Goal: Transaction & Acquisition: Purchase product/service

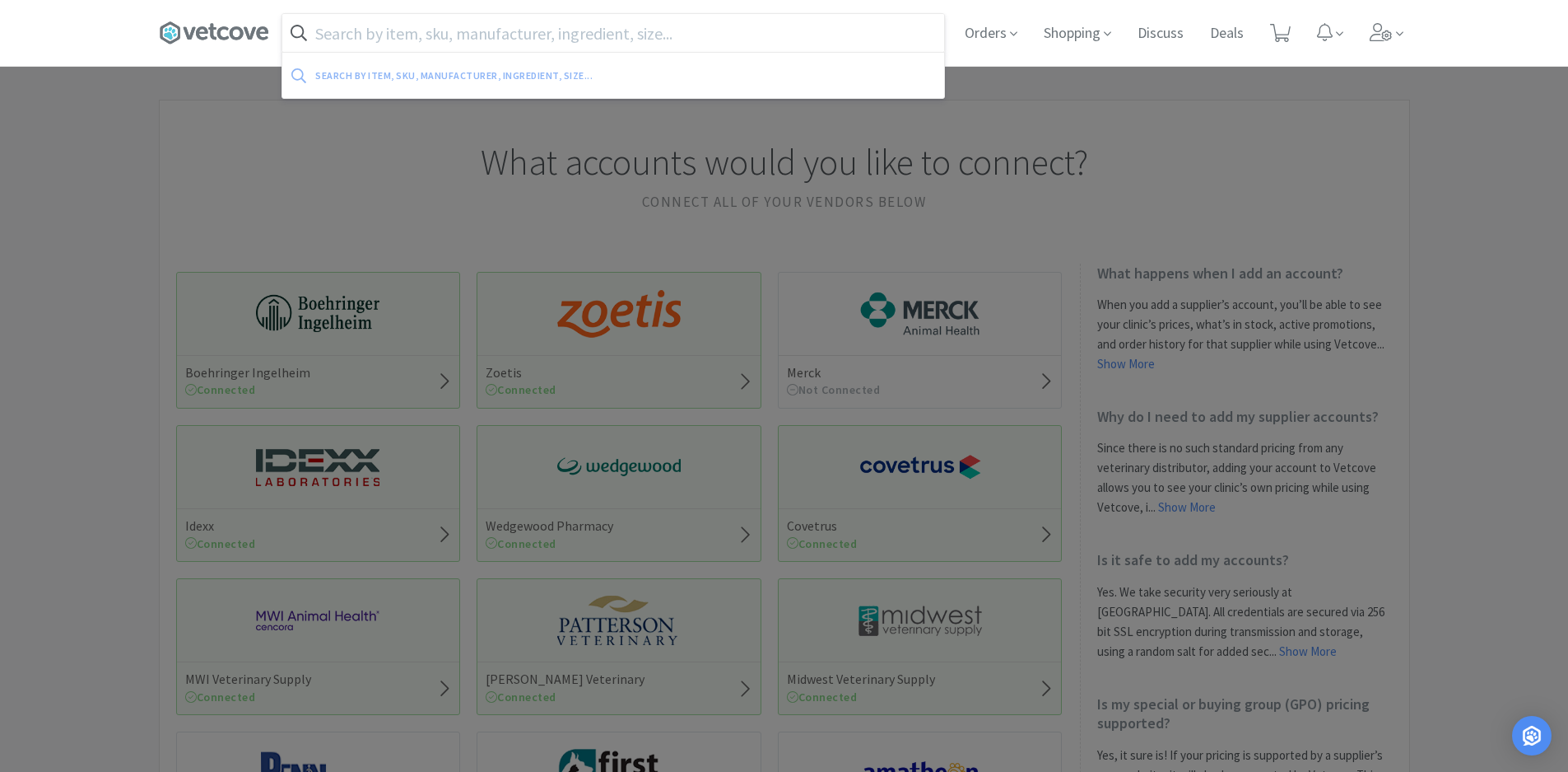
click at [480, 45] on input "text" at bounding box center [613, 33] width 662 height 38
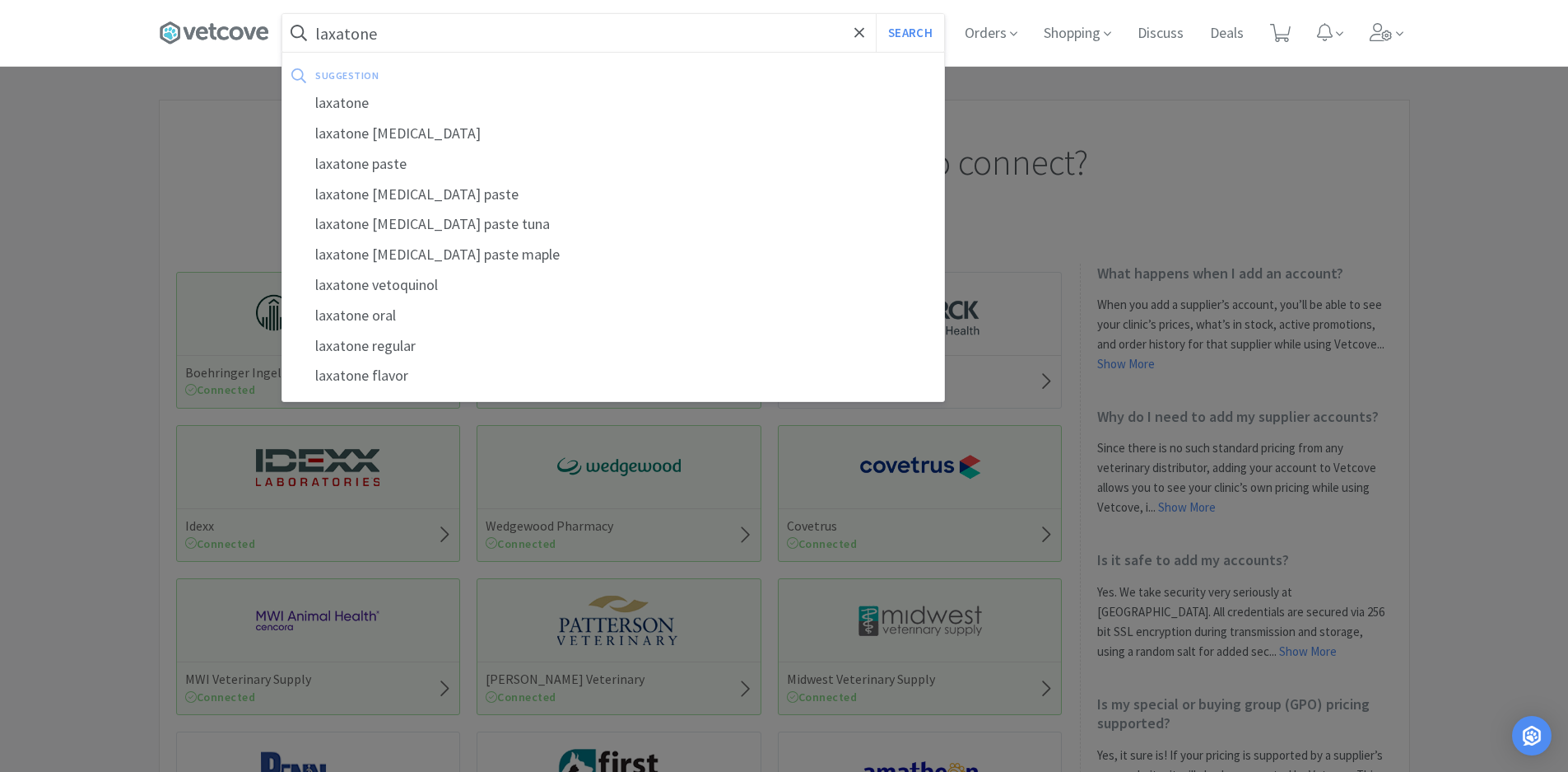
type input "laxatone"
click at [876, 14] on button "Search" at bounding box center [909, 33] width 68 height 38
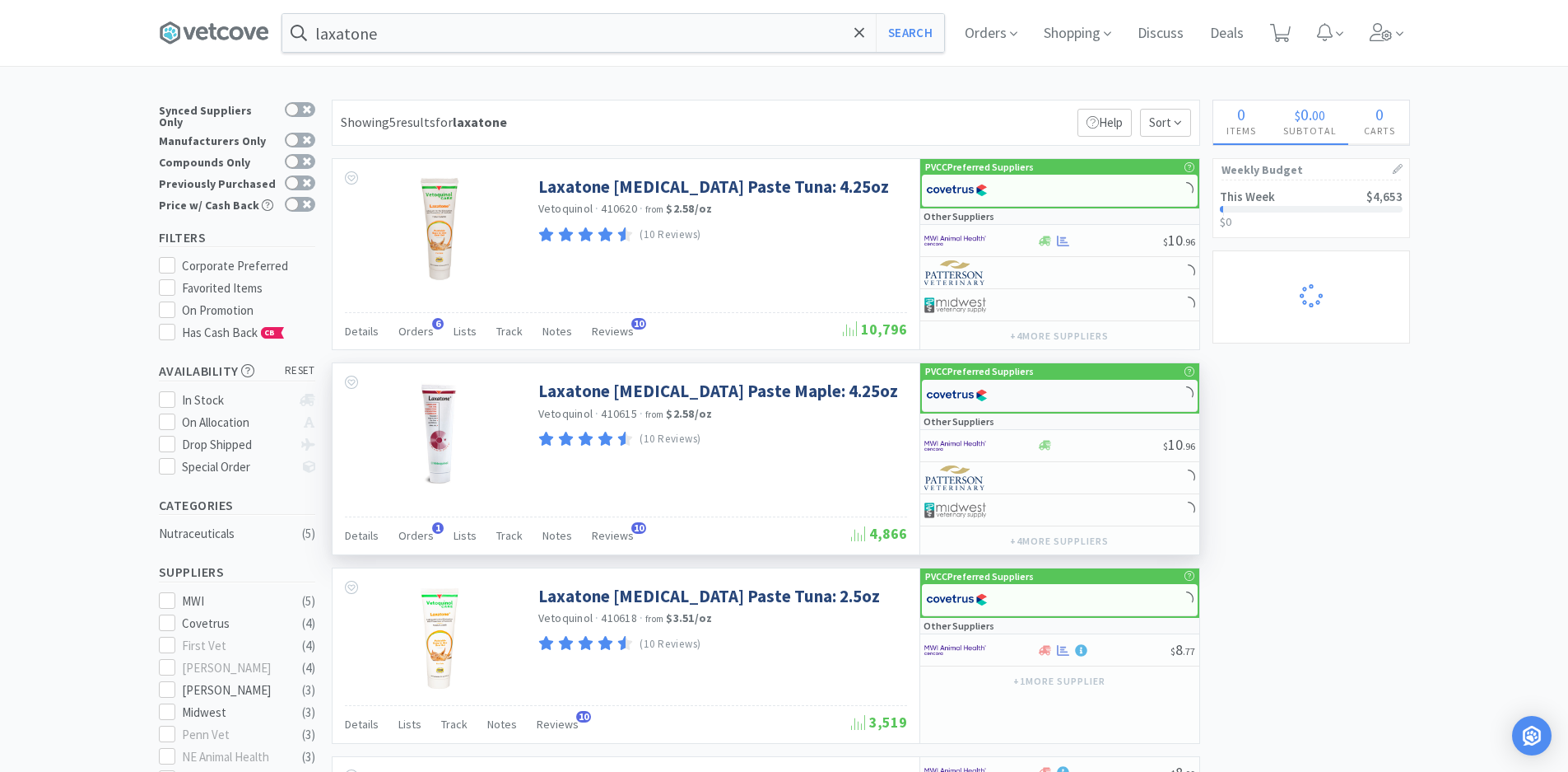
select select "5"
select select "3"
select select "1"
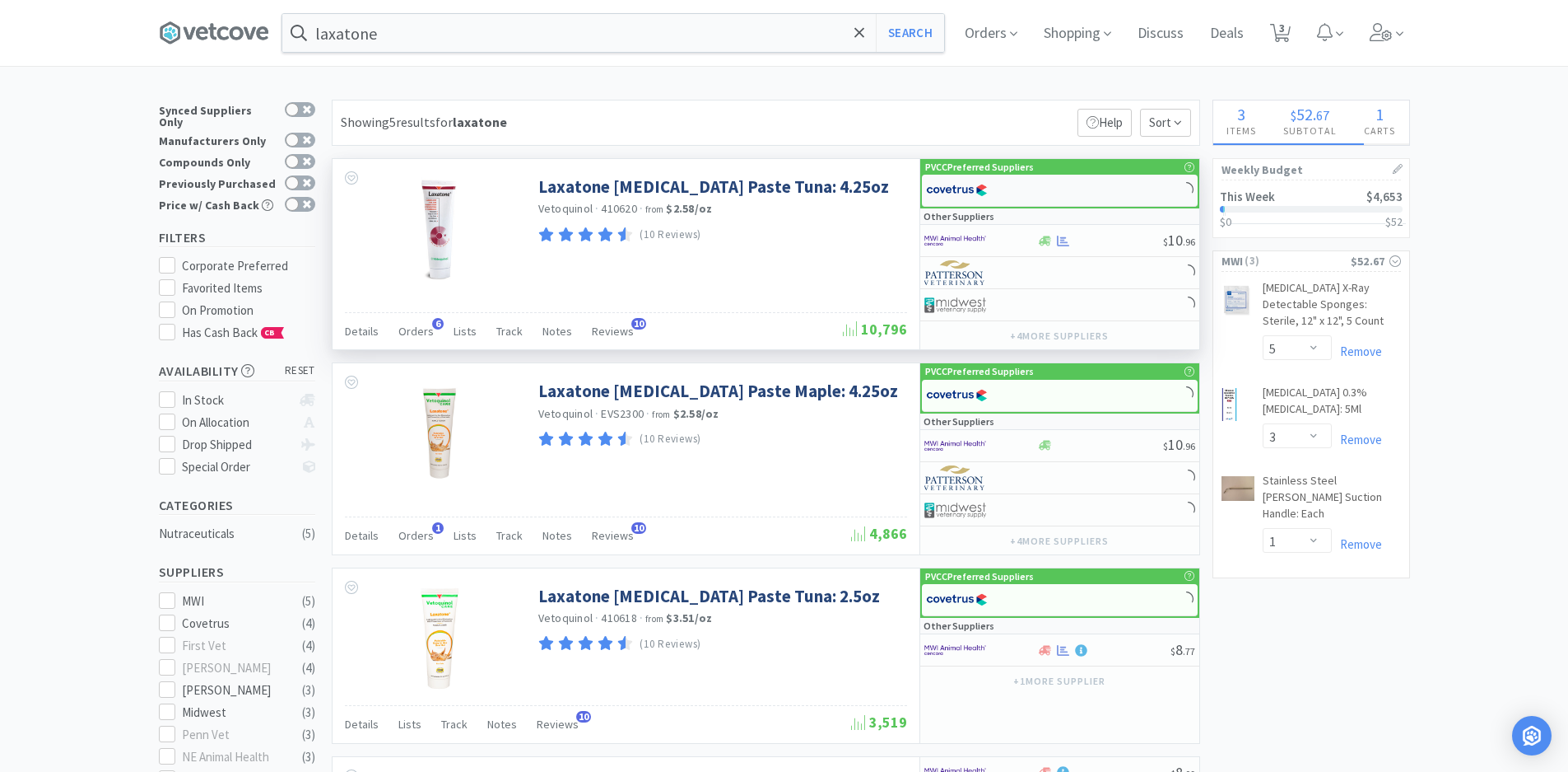
click at [1037, 182] on div at bounding box center [1060, 190] width 276 height 32
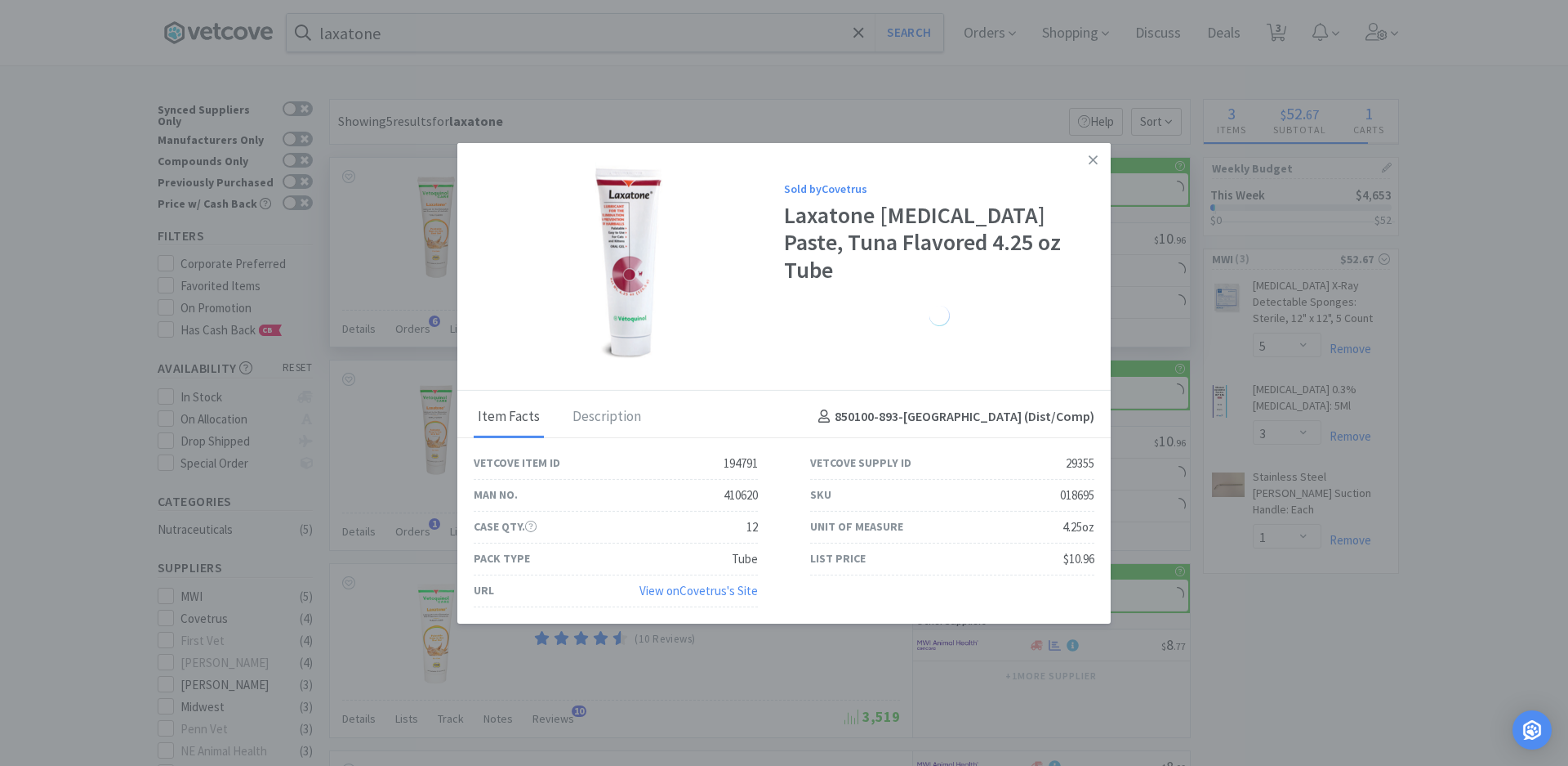
click at [1093, 164] on icon at bounding box center [1093, 160] width 9 height 15
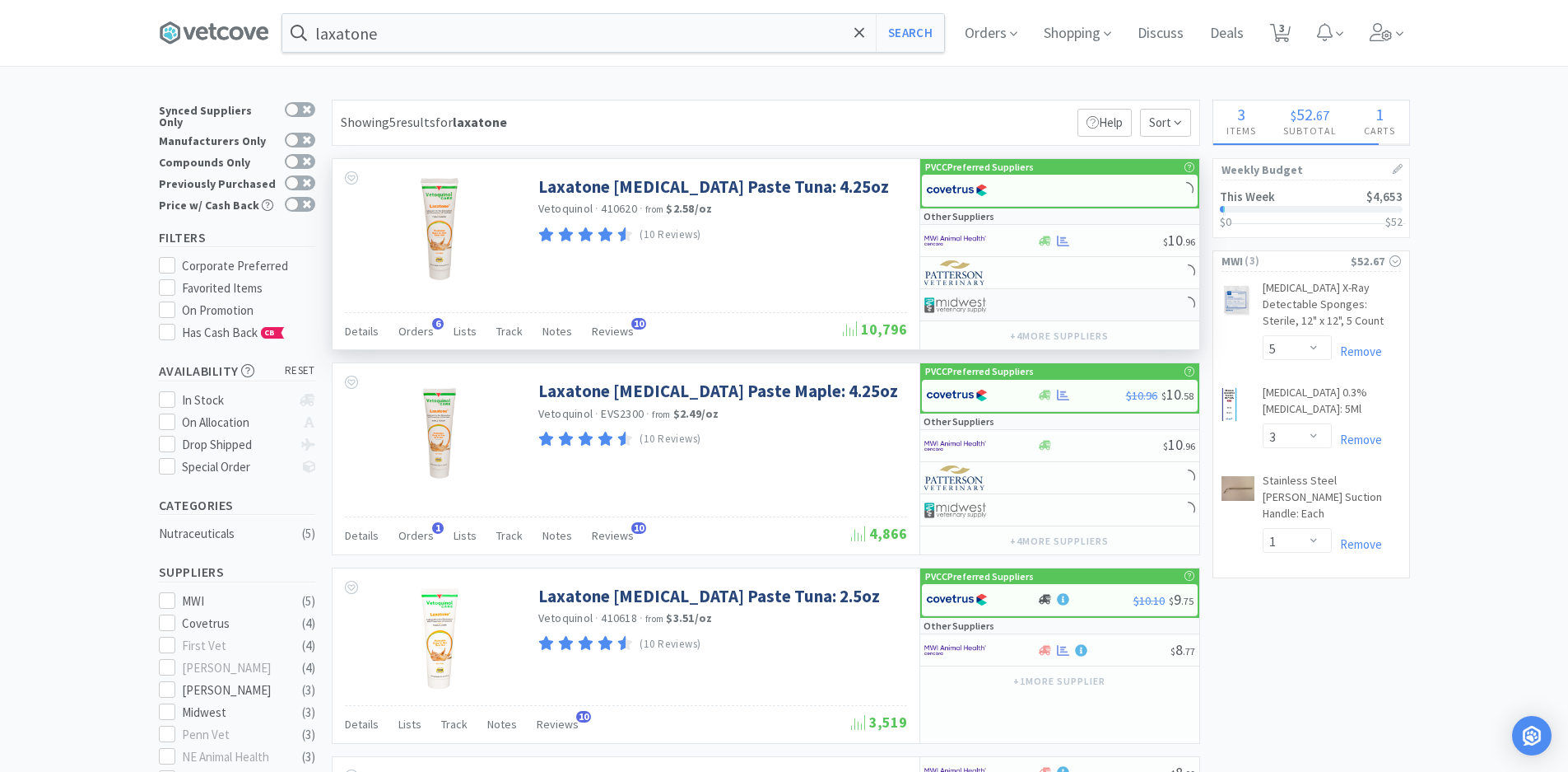
select select "1"
select select "6"
select select "2"
select select "6"
select select "3"
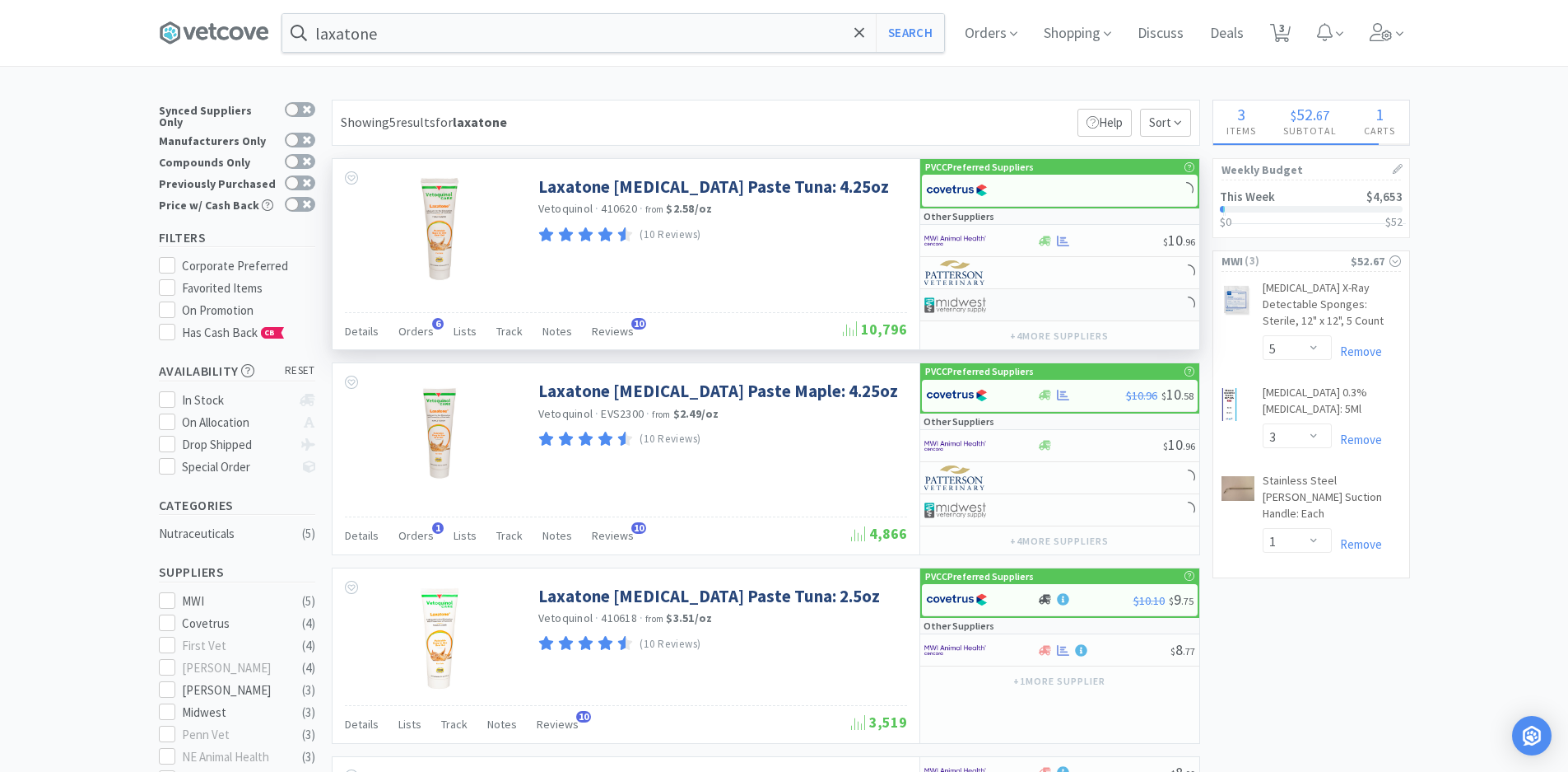
select select "1"
select select "2"
select select "1"
select select "3"
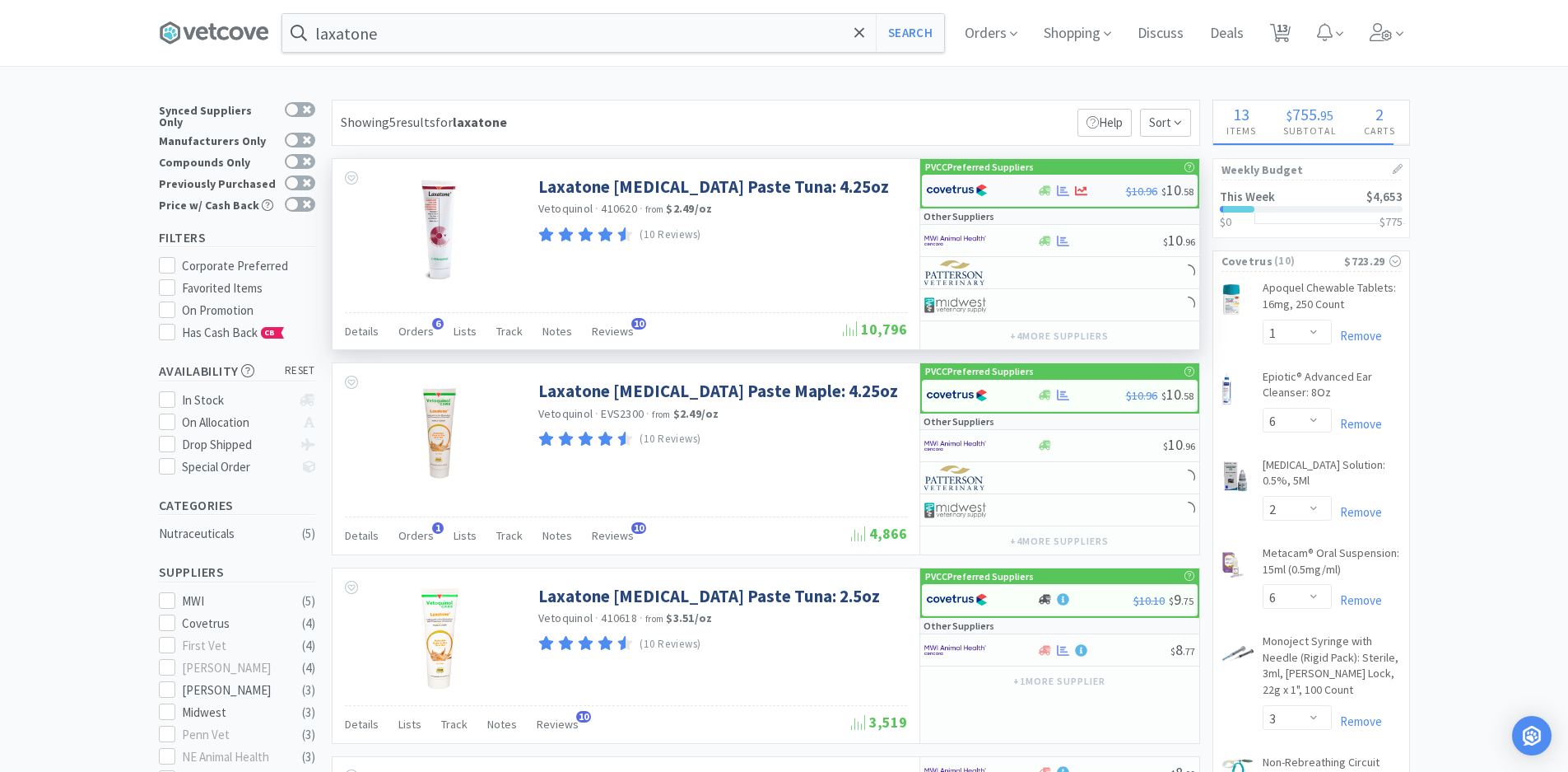
click at [1105, 177] on div "$10.96 $ 10 . 58" at bounding box center [1060, 190] width 276 height 32
select select "1"
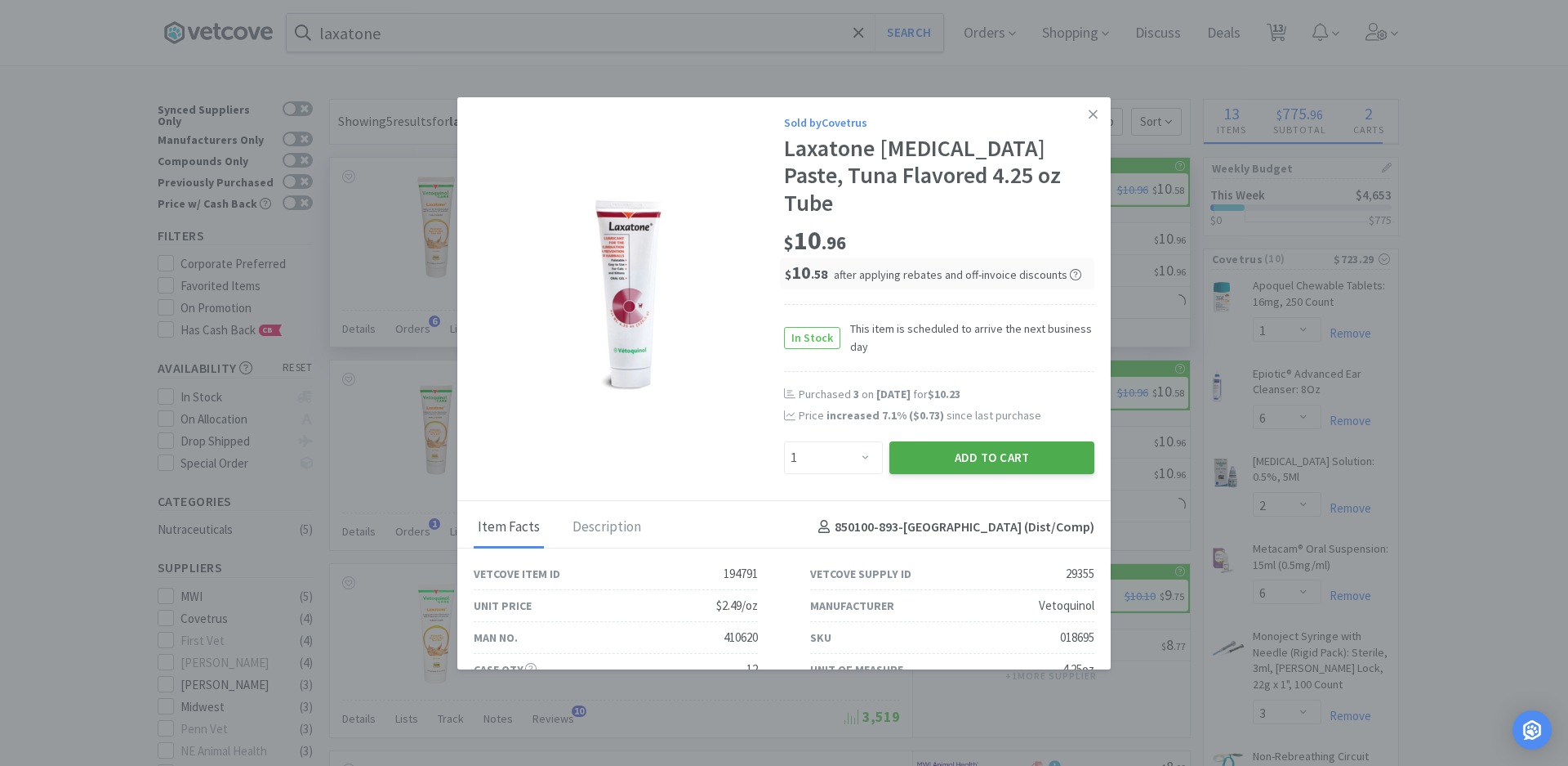
click at [912, 442] on button "Add to Cart" at bounding box center [992, 458] width 205 height 33
click at [1089, 116] on icon at bounding box center [1093, 115] width 9 height 15
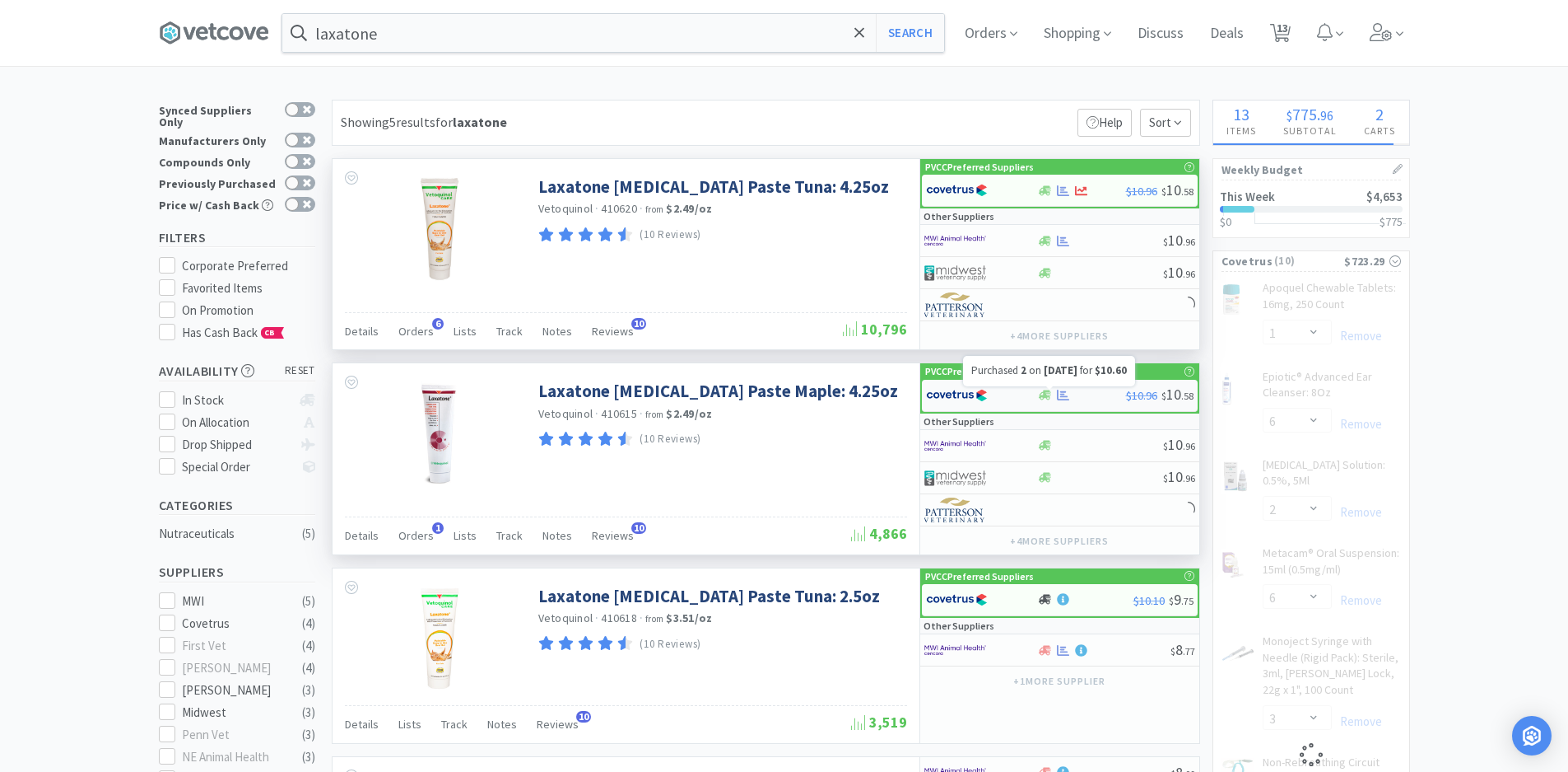
click at [1053, 389] on div at bounding box center [1050, 388] width 7 height 3
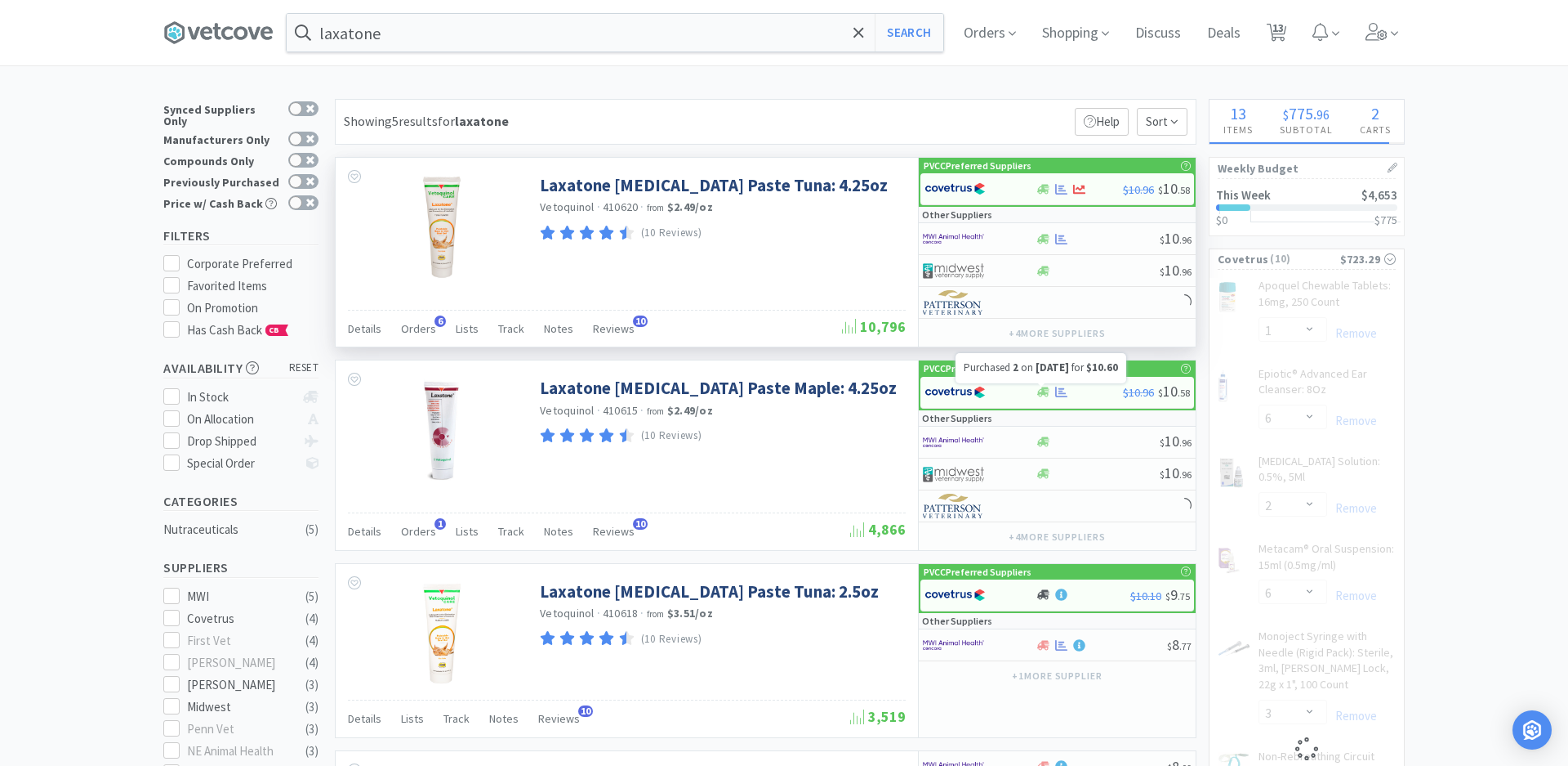
select select "1"
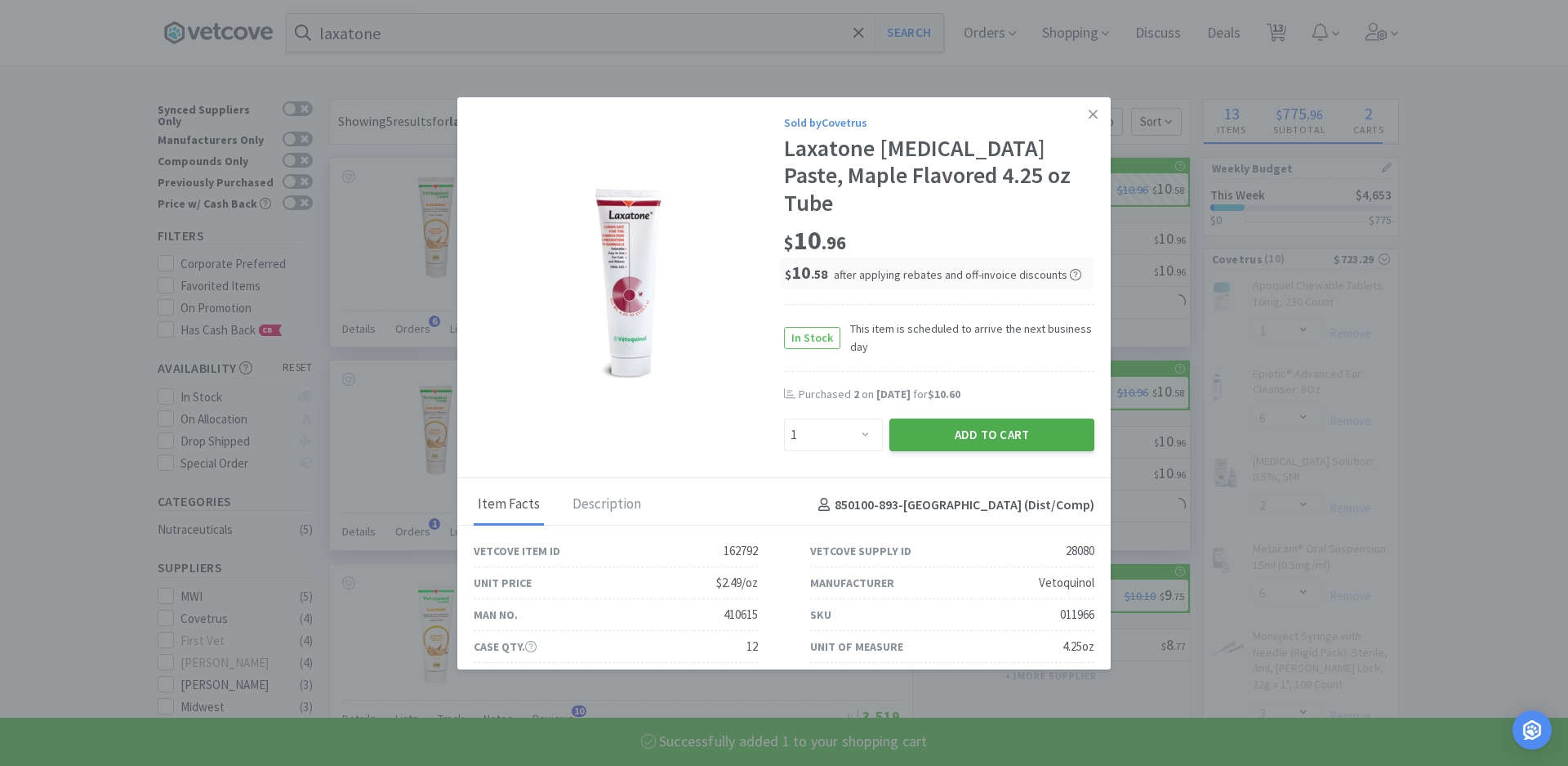
click at [967, 419] on button "Add to Cart" at bounding box center [992, 435] width 205 height 33
click at [1089, 116] on icon at bounding box center [1093, 115] width 9 height 15
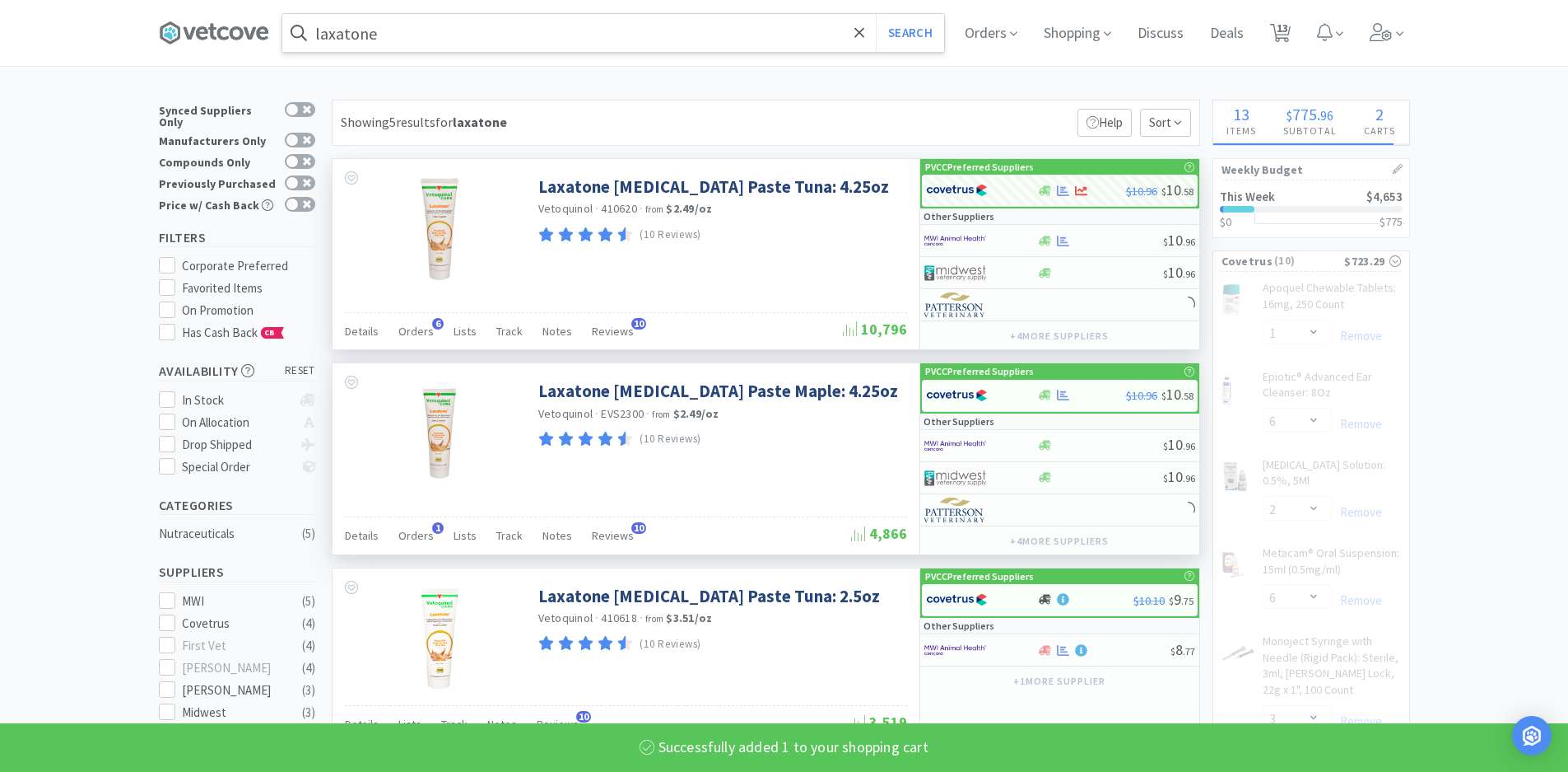
select select "1"
select select "6"
select select "3"
select select "1"
select select "2"
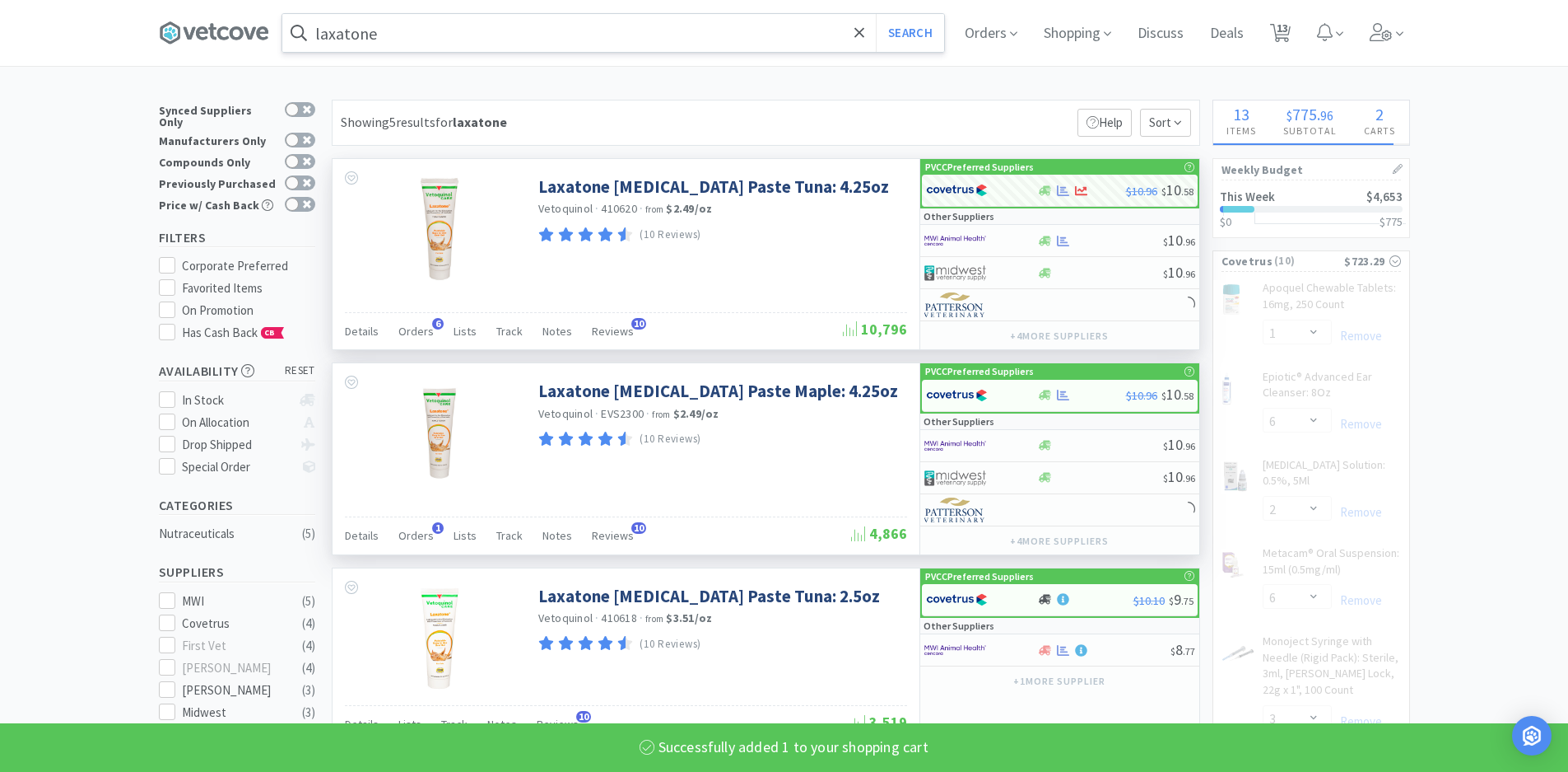
select select "1"
select select "3"
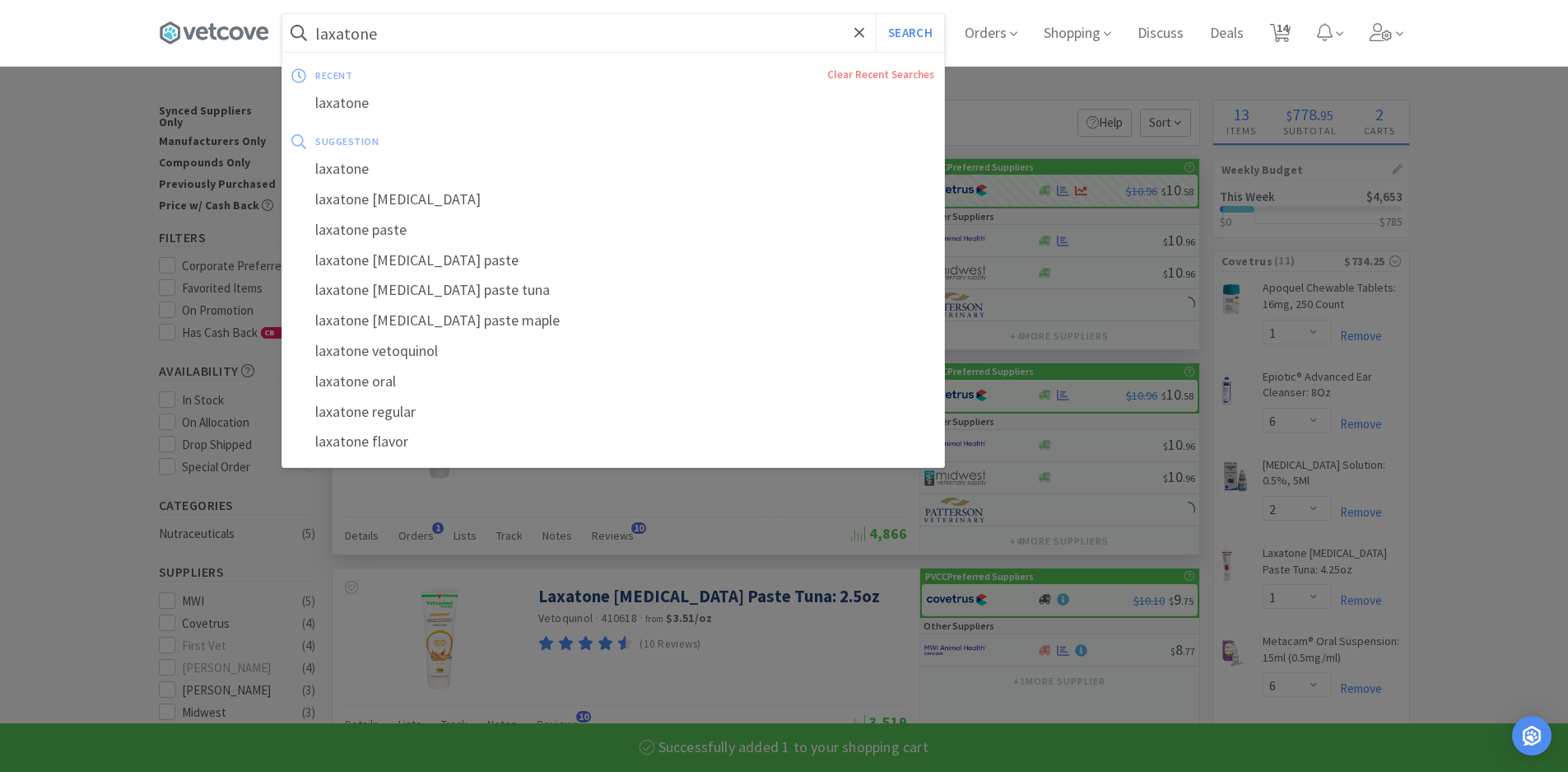
click at [512, 41] on input "laxatone" at bounding box center [613, 33] width 662 height 38
drag, startPoint x: 512, startPoint y: 41, endPoint x: 141, endPoint y: 64, distance: 371.7
click at [141, 64] on div "laxatone Search recent Clear Recent Searches laxatone suggestion laxatone laxat…" at bounding box center [784, 33] width 1568 height 66
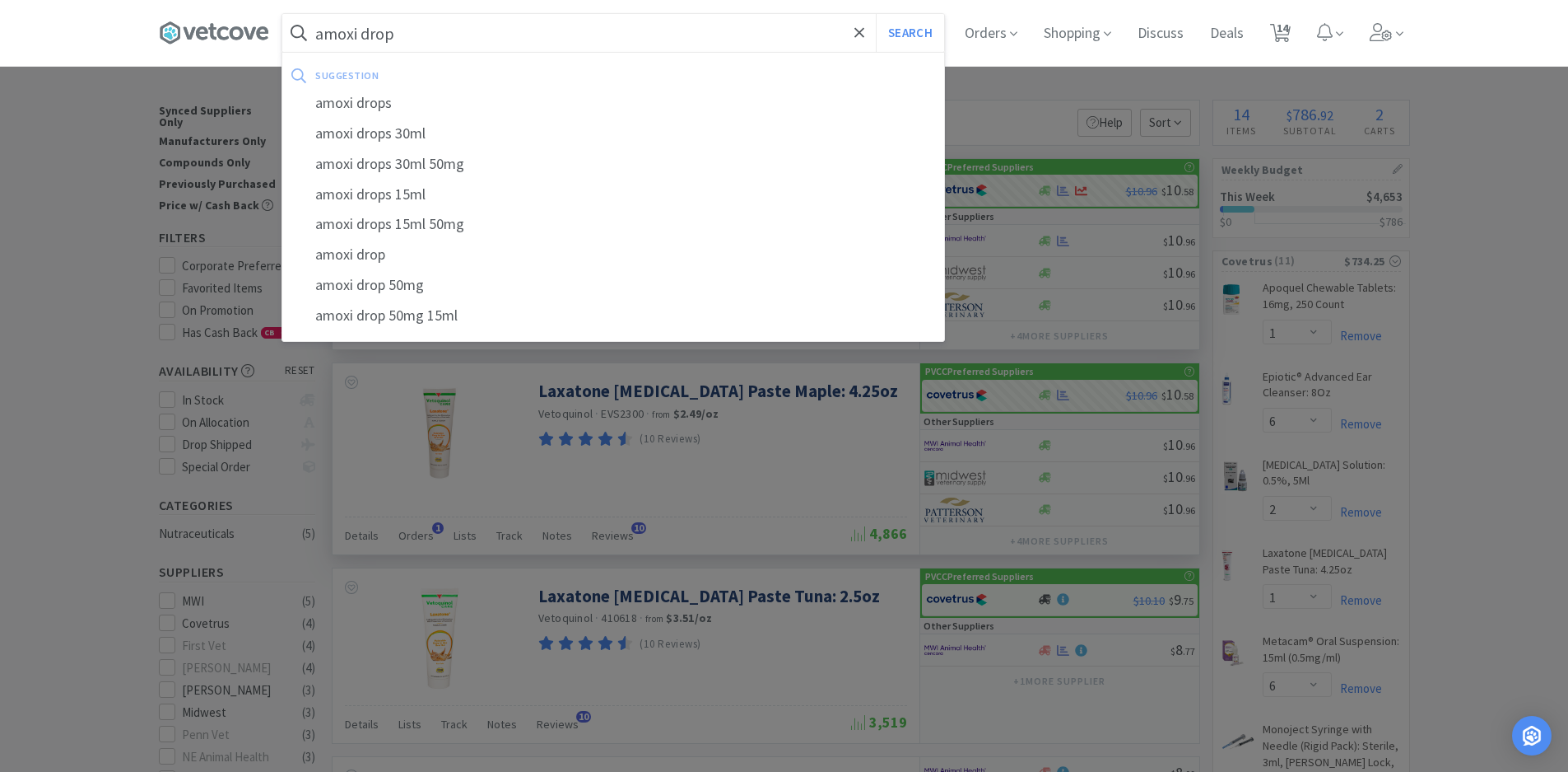
type input "amoxi drop"
click at [876, 14] on button "Search" at bounding box center [909, 33] width 68 height 38
